Goal: Transaction & Acquisition: Purchase product/service

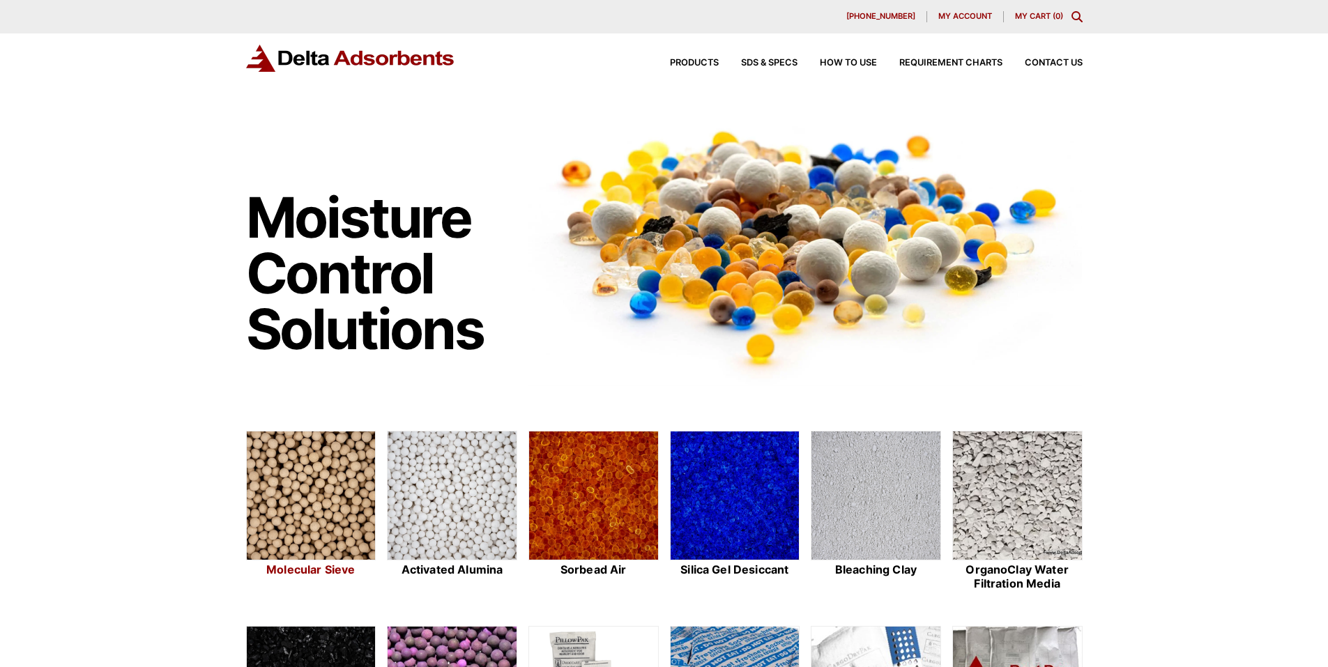
click at [323, 515] on img at bounding box center [311, 497] width 129 height 130
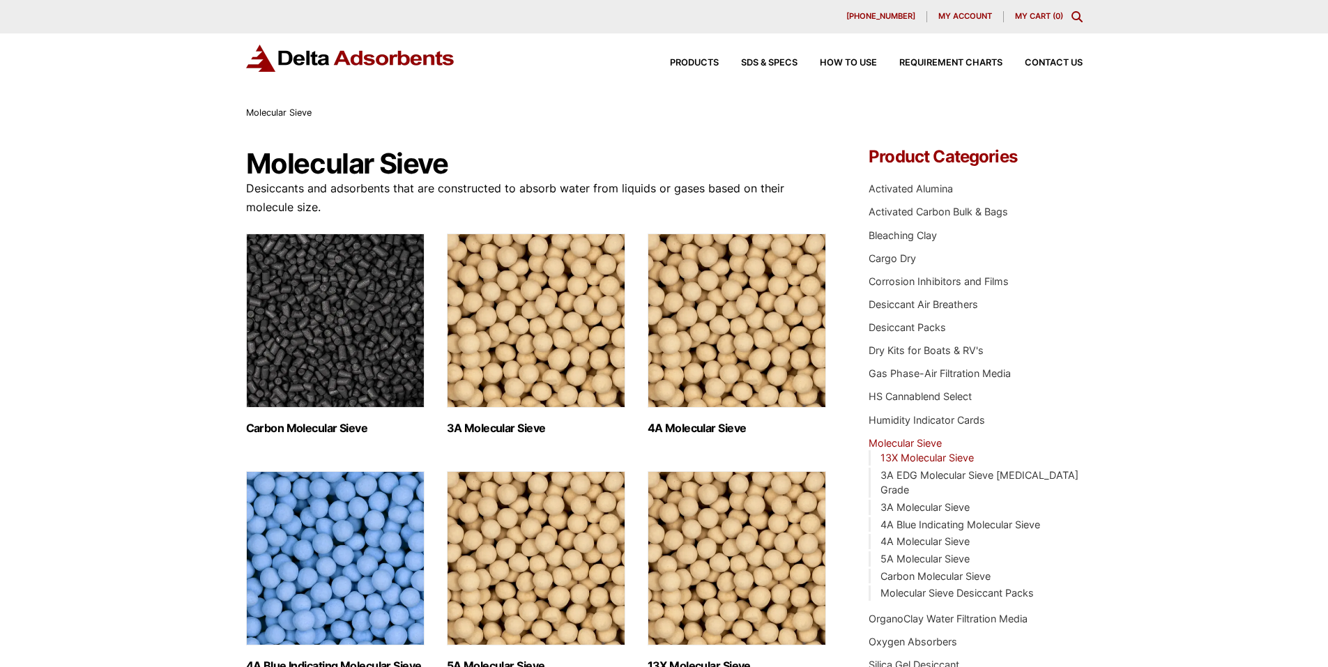
click at [962, 455] on link "13X Molecular Sieve" at bounding box center [927, 458] width 93 height 12
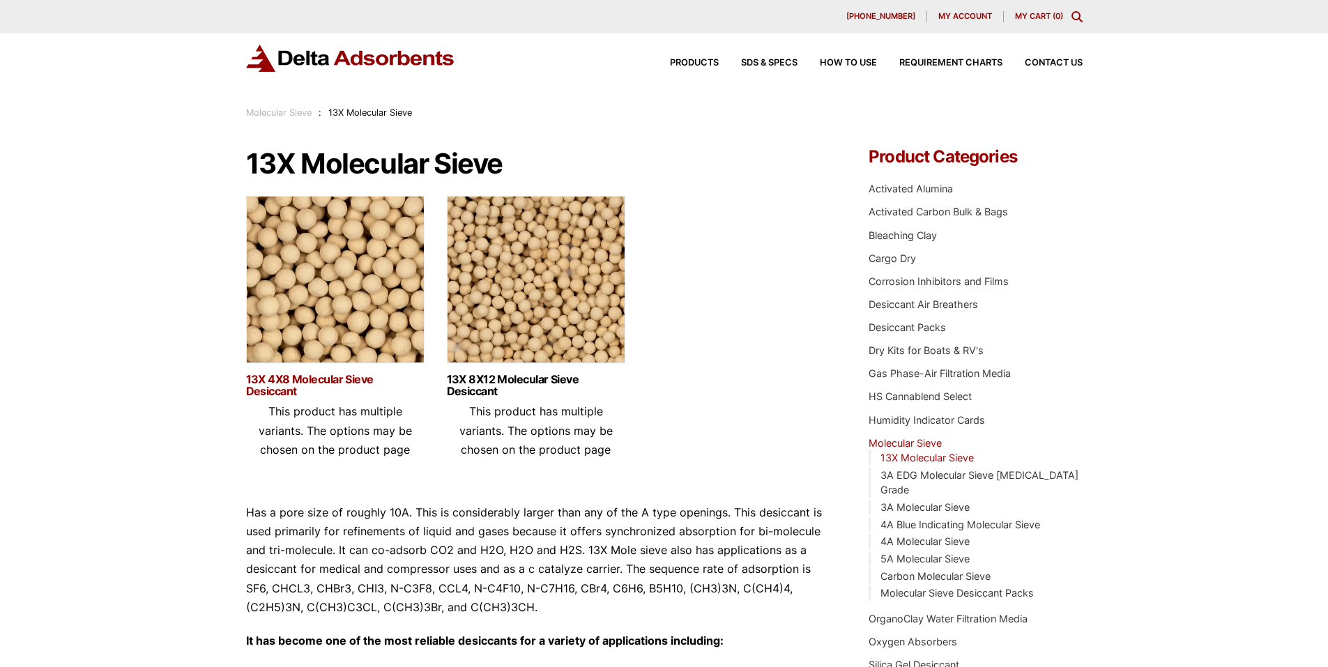
click at [350, 381] on link "13X 4X8 Molecular Sieve Desiccant" at bounding box center [335, 386] width 178 height 24
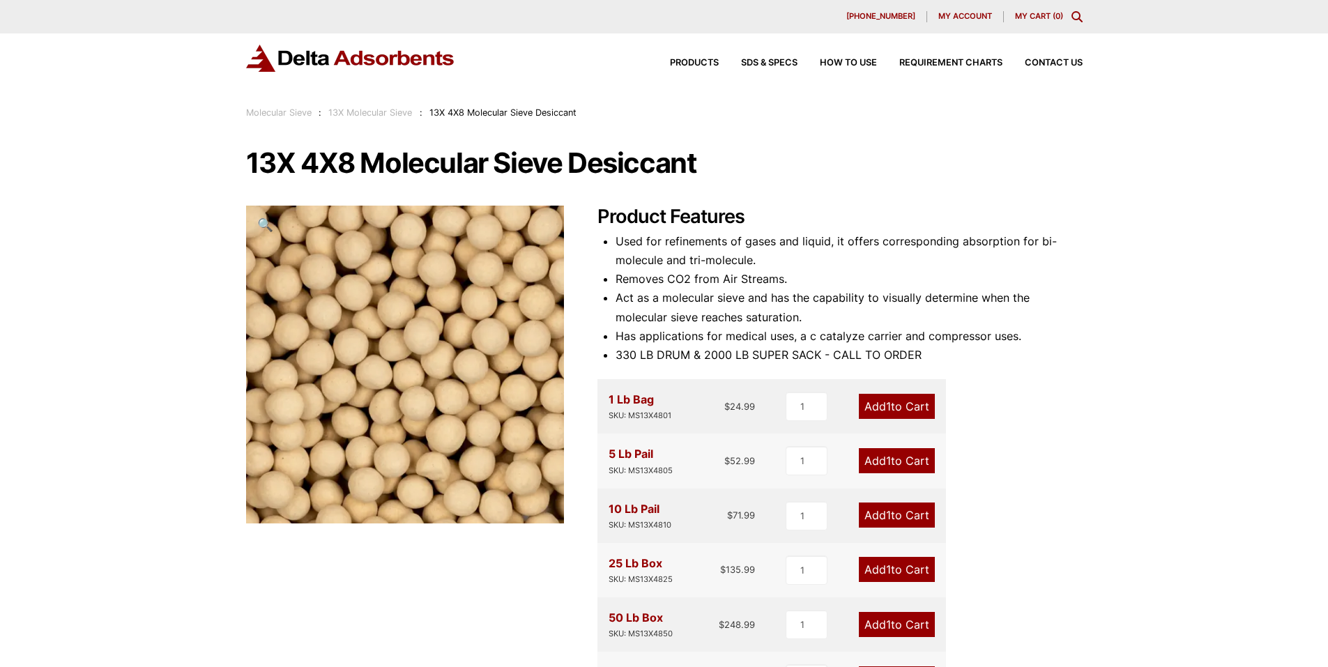
click at [266, 227] on span "🔍" at bounding box center [265, 224] width 16 height 15
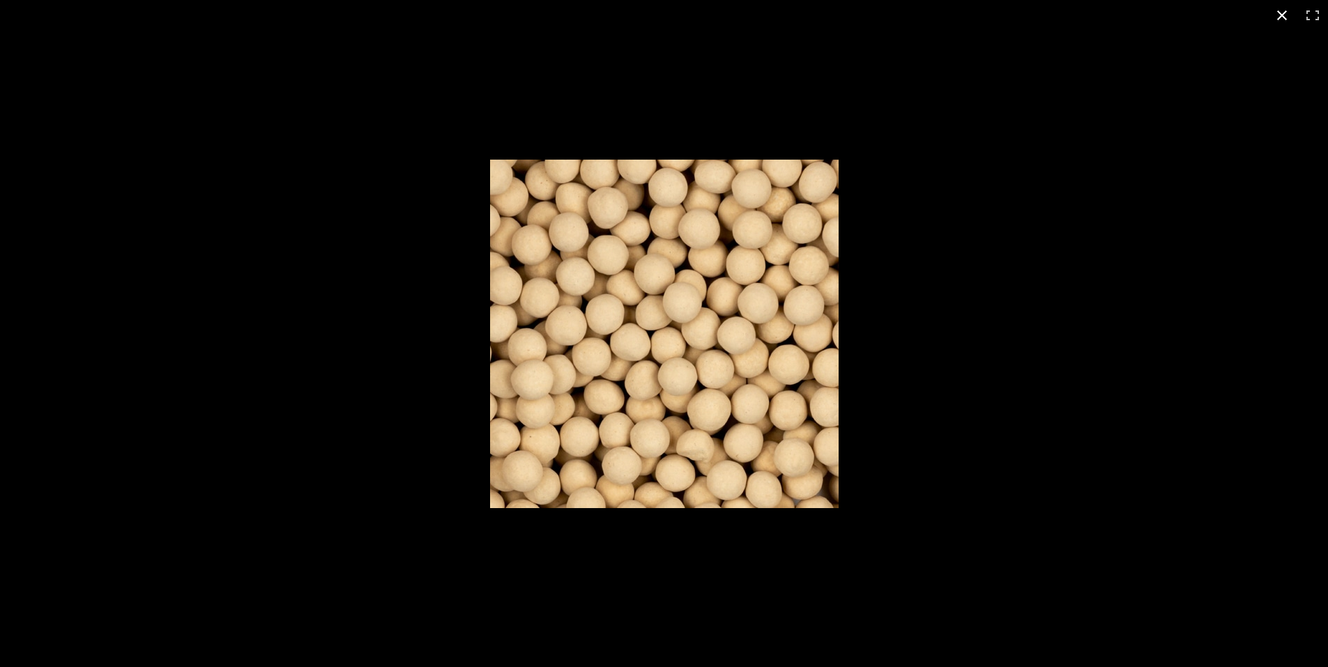
click at [1287, 4] on button "Close (Esc)" at bounding box center [1282, 15] width 31 height 31
